Goal: Navigation & Orientation: Find specific page/section

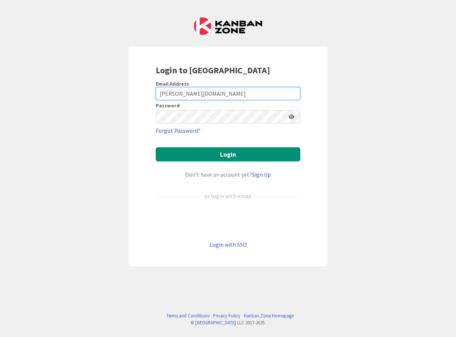
type input "[PERSON_NAME][DOMAIN_NAME]"
click at [246, 219] on div "Sign in with Google. Opens in new tab" at bounding box center [228, 220] width 145 height 16
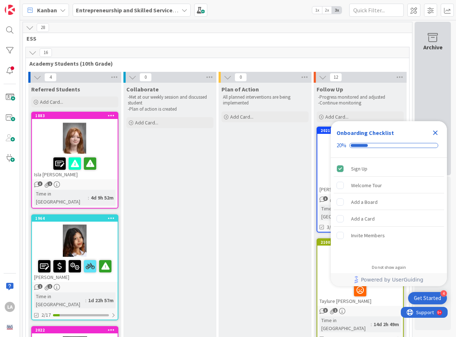
click at [434, 133] on icon "Close Checklist" at bounding box center [435, 133] width 9 height 9
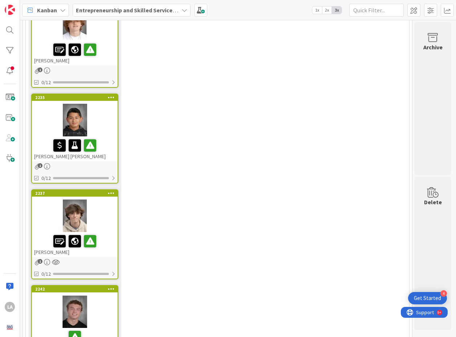
scroll to position [1431, 0]
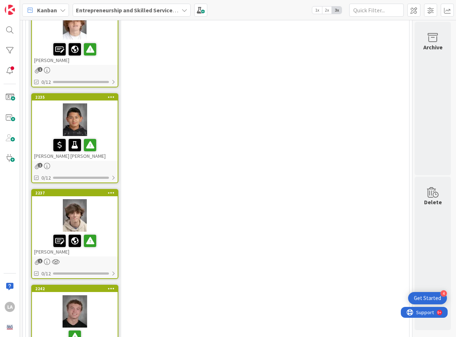
click at [39, 259] on span "1" at bounding box center [40, 261] width 5 height 5
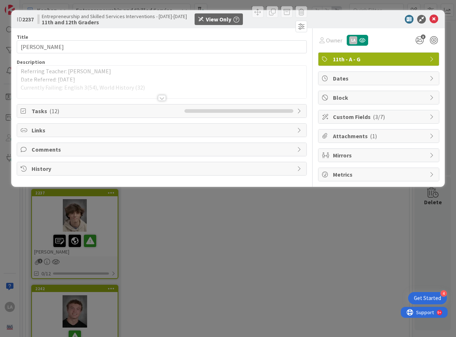
click at [160, 97] on div at bounding box center [162, 98] width 8 height 6
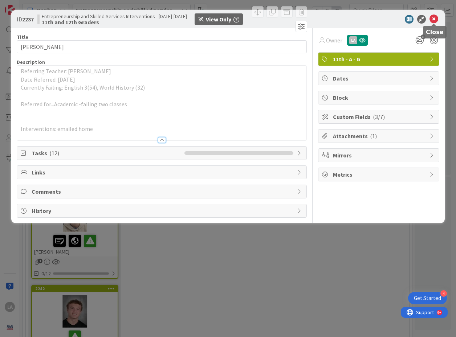
click at [433, 19] on icon at bounding box center [434, 19] width 9 height 9
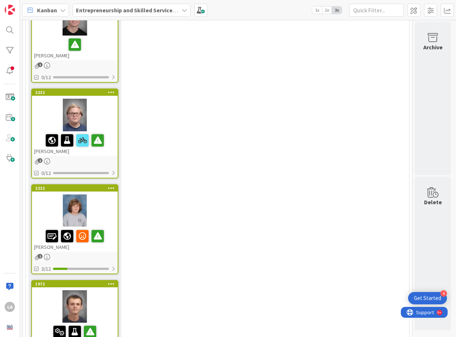
scroll to position [1724, 0]
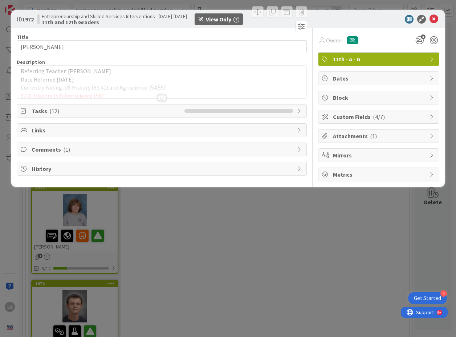
click at [99, 108] on span "Tasks ( 12 )" at bounding box center [106, 111] width 149 height 9
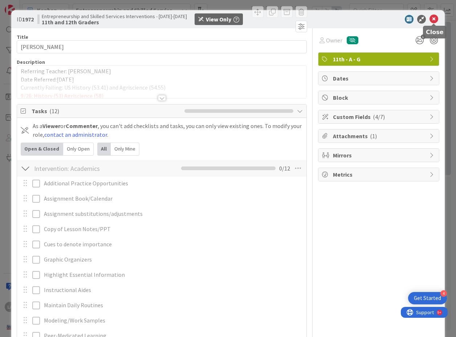
drag, startPoint x: 432, startPoint y: 20, endPoint x: 424, endPoint y: 23, distance: 8.1
click at [432, 20] on icon at bounding box center [434, 19] width 9 height 9
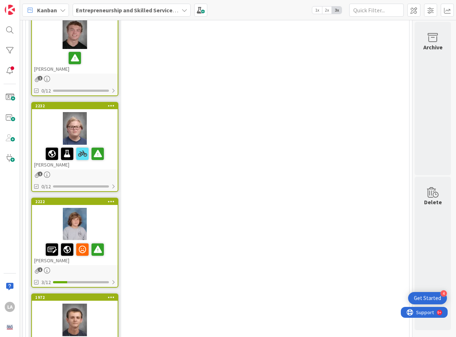
scroll to position [1709, 0]
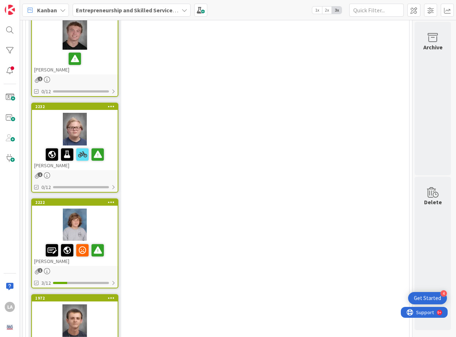
click at [38, 268] on span "1" at bounding box center [40, 270] width 5 height 5
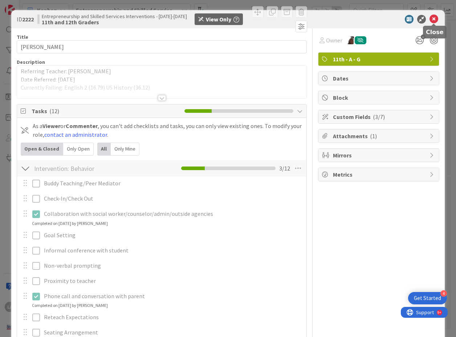
click at [432, 17] on icon at bounding box center [434, 19] width 9 height 9
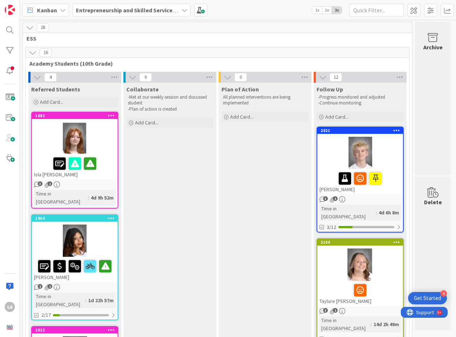
click at [137, 13] on b "Entrepreneurship and Skilled Services Interventions - [DATE]-[DATE]" at bounding box center [165, 10] width 178 height 7
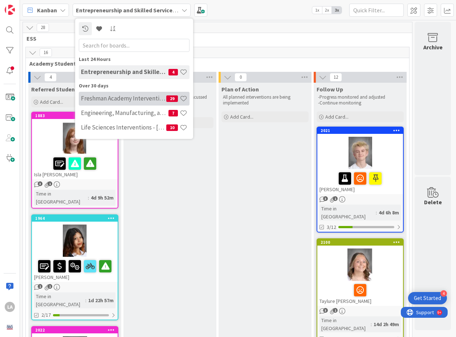
click at [127, 96] on h4 "Freshman Academy Intervention - [DATE]-[DATE]" at bounding box center [123, 98] width 85 height 7
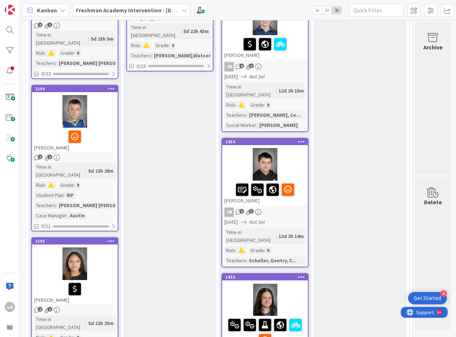
scroll to position [546, 0]
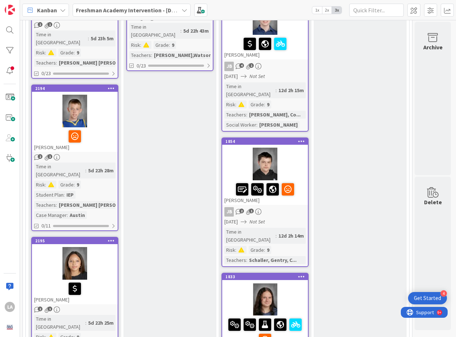
click at [37, 154] on icon "2" at bounding box center [37, 157] width 6 height 6
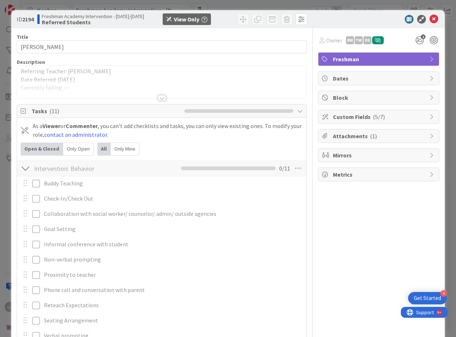
scroll to position [0, 0]
click at [162, 98] on div at bounding box center [162, 98] width 8 height 6
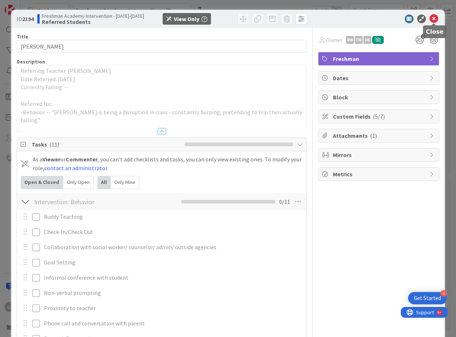
click at [433, 16] on icon at bounding box center [434, 19] width 9 height 9
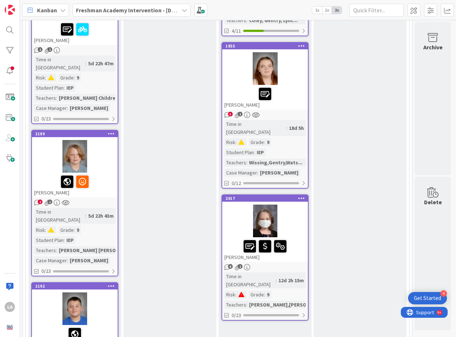
scroll to position [939, 0]
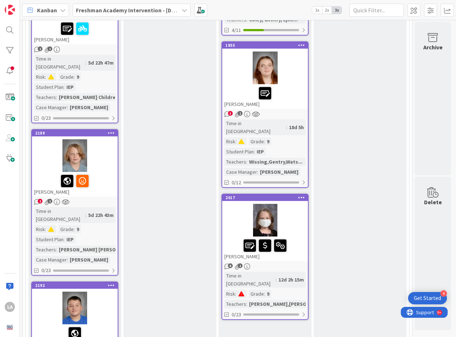
click at [38, 199] on span "2" at bounding box center [40, 201] width 5 height 5
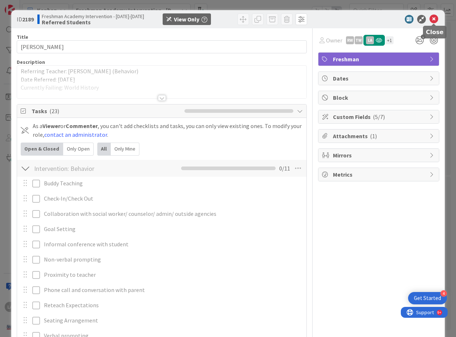
drag, startPoint x: 434, startPoint y: 17, endPoint x: 413, endPoint y: 23, distance: 22.6
click at [434, 18] on icon at bounding box center [434, 19] width 9 height 9
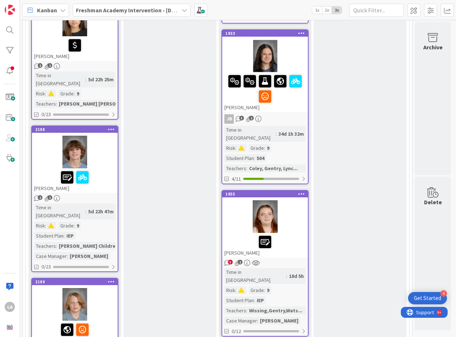
scroll to position [795, 0]
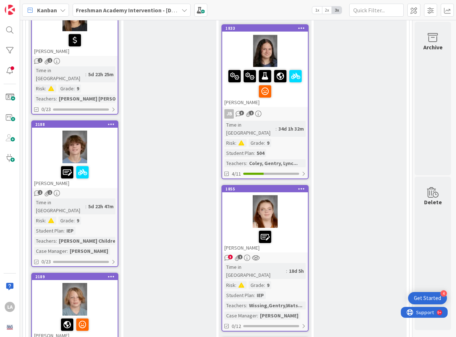
click at [228, 255] on span "3" at bounding box center [230, 257] width 5 height 5
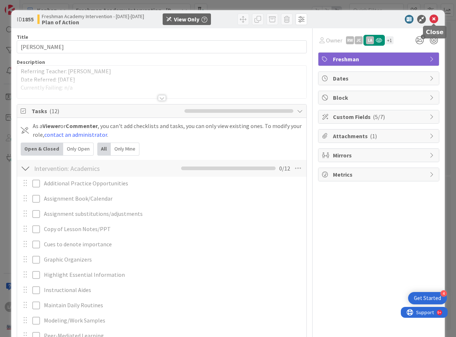
click at [435, 17] on icon at bounding box center [434, 19] width 9 height 9
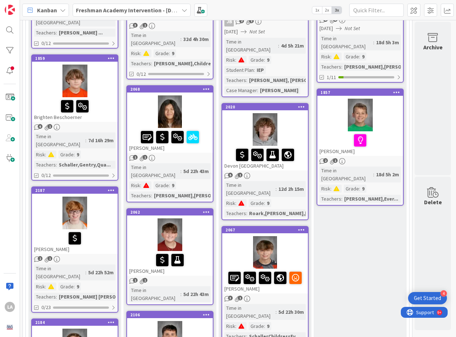
click at [135, 155] on span "1" at bounding box center [135, 157] width 5 height 5
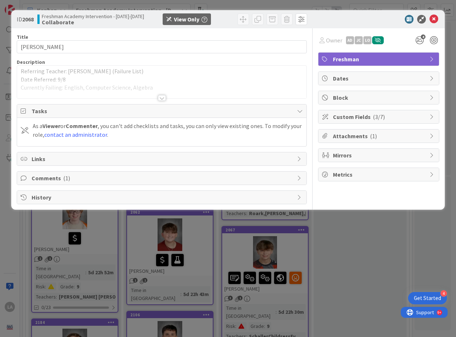
click at [159, 96] on div at bounding box center [162, 98] width 8 height 6
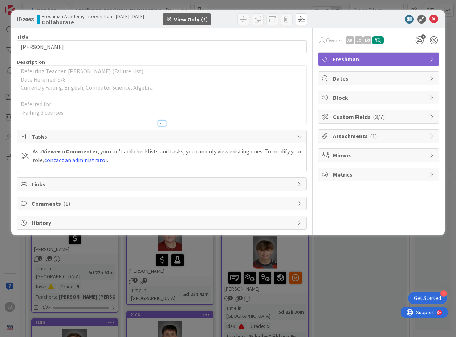
click at [109, 204] on span "Comments ( 1 )" at bounding box center [163, 203] width 262 height 9
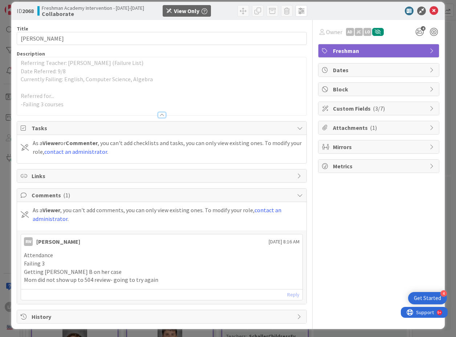
scroll to position [8, 0]
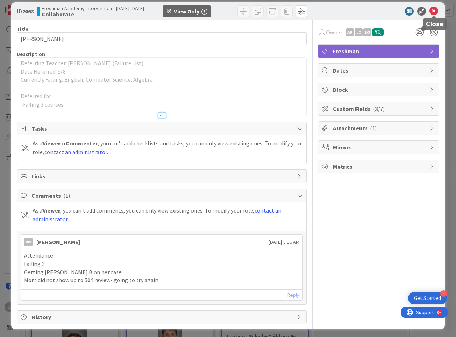
click at [434, 9] on icon at bounding box center [434, 11] width 9 height 9
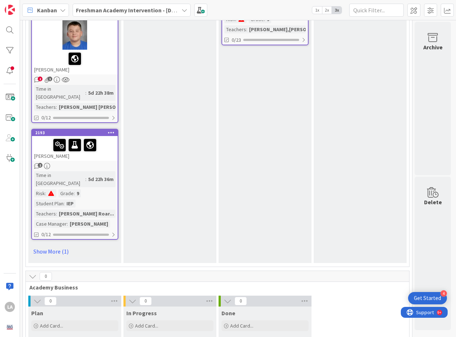
scroll to position [1213, 0]
